Goal: Task Accomplishment & Management: Use online tool/utility

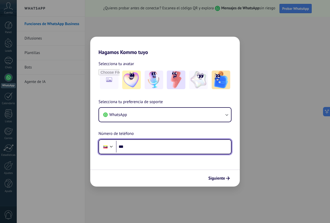
click at [157, 145] on input "***" at bounding box center [173, 147] width 115 height 12
type input "**********"
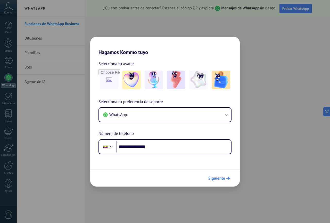
click at [217, 179] on span "Siguiente" at bounding box center [217, 178] width 17 height 4
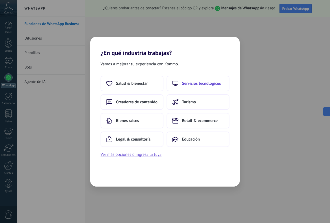
click at [207, 84] on span "Servicios tecnológicos" at bounding box center [201, 83] width 39 height 5
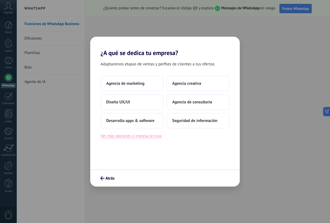
click at [135, 136] on button "Ver más opciones o ingresa la tuya" at bounding box center [131, 135] width 61 height 7
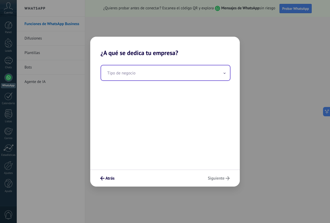
click at [148, 74] on input "text" at bounding box center [165, 72] width 129 height 15
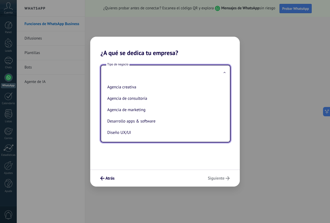
click at [129, 76] on input "text" at bounding box center [165, 72] width 129 height 15
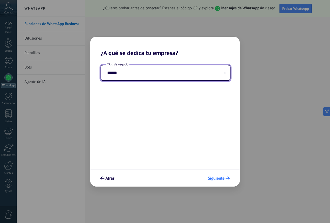
type input "******"
click at [224, 179] on span "Siguiente" at bounding box center [216, 178] width 17 height 4
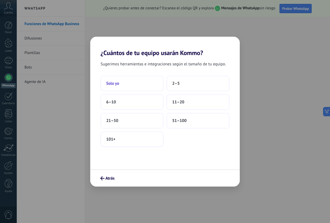
click at [129, 85] on button "Solo yo" at bounding box center [132, 83] width 63 height 15
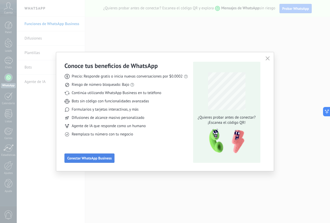
click at [99, 160] on span "Conectar WhatsApp Business" at bounding box center [89, 158] width 44 height 4
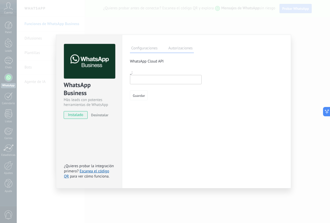
click at [142, 79] on input "text" at bounding box center [166, 79] width 72 height 9
click at [149, 79] on input "text" at bounding box center [166, 79] width 72 height 9
type input "**********"
click at [137, 97] on span "Guardar" at bounding box center [139, 96] width 12 height 4
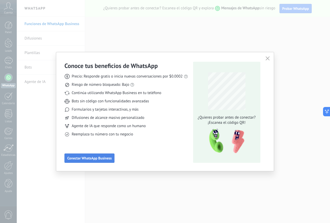
click at [81, 158] on span "Conectar WhatsApp Business" at bounding box center [89, 158] width 44 height 4
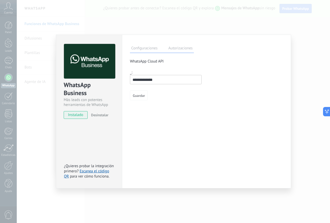
click at [169, 49] on label "Autorizaciones" at bounding box center [180, 48] width 27 height 7
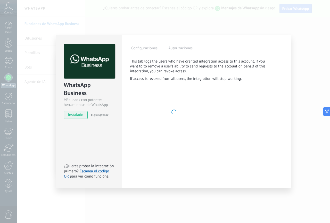
click at [154, 49] on label "Configuraciones" at bounding box center [144, 48] width 29 height 7
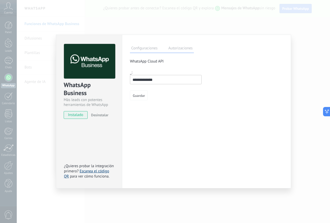
click at [89, 171] on link "Escanea el código QR" at bounding box center [86, 174] width 45 height 10
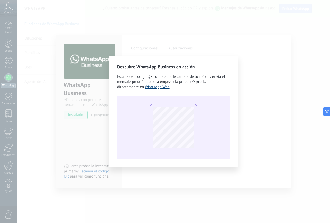
click at [153, 88] on link "WhatsApp Web" at bounding box center [157, 86] width 25 height 5
click at [287, 112] on div "Descubre WhatsApp Business en acción Escanea el código QR con la app [PERSON_NA…" at bounding box center [174, 111] width 314 height 223
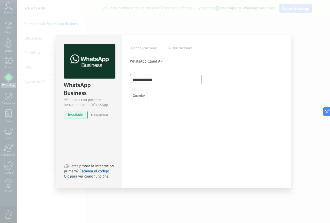
click at [33, 166] on div "**********" at bounding box center [174, 111] width 314 height 223
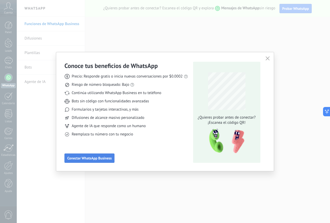
click at [99, 158] on span "Conectar WhatsApp Business" at bounding box center [89, 158] width 44 height 4
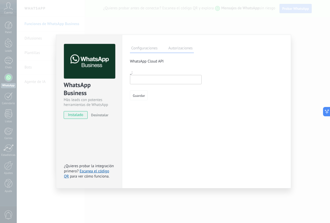
click at [78, 114] on span "instalado" at bounding box center [75, 115] width 23 height 8
click at [306, 26] on div "WhatsApp Business Más leads con potentes herramientas de WhatsApp instalado Des…" at bounding box center [174, 111] width 314 height 223
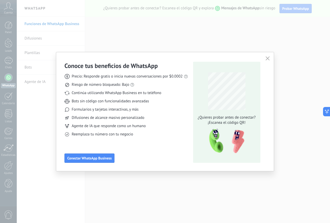
click at [280, 31] on div "Conoce tus beneficios de WhatsApp Precio: Responde gratis o inicia nuevas conve…" at bounding box center [165, 111] width 330 height 223
click at [266, 60] on icon "button" at bounding box center [268, 58] width 4 height 4
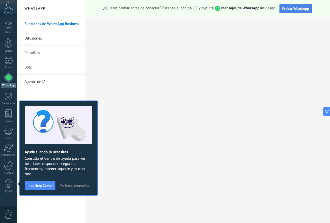
click at [295, 10] on span "Probar WhatsApp" at bounding box center [296, 8] width 27 height 5
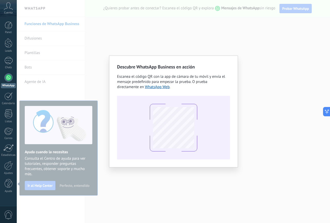
click at [62, 37] on div "Descubre WhatsApp Business en acción Escanea el código QR con la app [PERSON_NA…" at bounding box center [174, 111] width 314 height 223
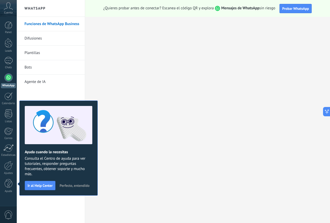
click at [53, 38] on link "Difusiones" at bounding box center [52, 38] width 55 height 14
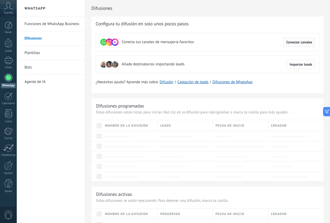
click at [298, 43] on span "Conectar canales" at bounding box center [300, 42] width 26 height 4
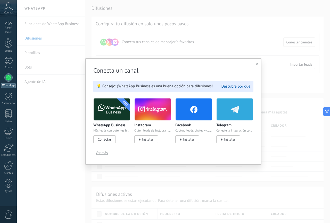
click at [109, 140] on span "Conectar" at bounding box center [104, 139] width 13 height 5
click at [102, 139] on span "Conectar" at bounding box center [104, 139] width 13 height 5
click at [113, 115] on img at bounding box center [112, 109] width 37 height 25
click at [106, 140] on span "Conectar" at bounding box center [104, 139] width 13 height 5
click at [257, 62] on div at bounding box center [257, 64] width 3 height 5
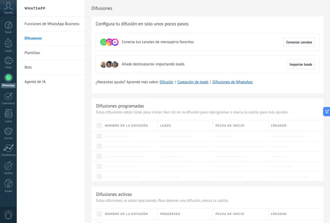
click at [8, 76] on div at bounding box center [8, 77] width 8 height 8
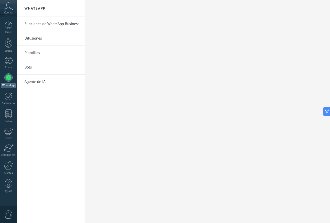
click at [46, 40] on link "Difusiones" at bounding box center [52, 38] width 55 height 14
click at [51, 35] on link "Difusiones" at bounding box center [52, 38] width 55 height 14
click at [34, 53] on link "Plantillas" at bounding box center [52, 53] width 55 height 14
click at [48, 24] on link "Funciones de WhatsApp Business" at bounding box center [52, 24] width 55 height 14
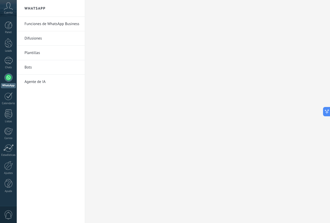
click at [42, 9] on h2 "WhatsApp" at bounding box center [50, 8] width 55 height 17
click at [324, 111] on icon at bounding box center [325, 111] width 5 height 5
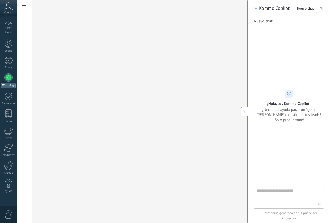
click at [179, 111] on div at bounding box center [140, 111] width 216 height 223
